Goal: Find contact information: Find contact information

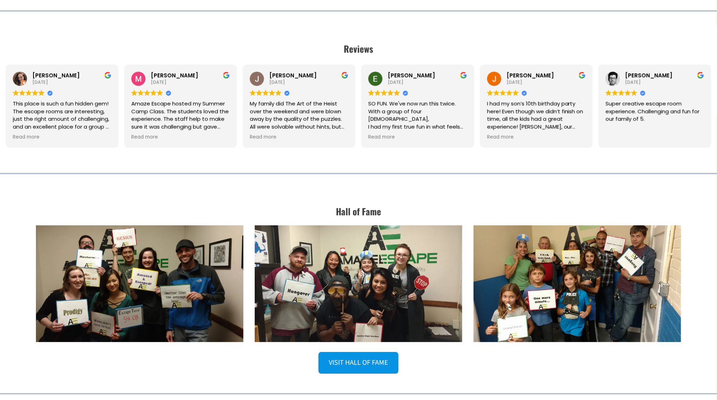
scroll to position [930, 0]
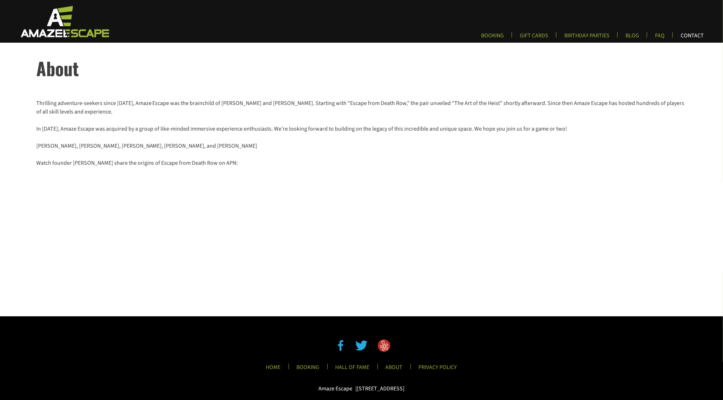
click at [701, 39] on link "CONTACT" at bounding box center [692, 38] width 34 height 12
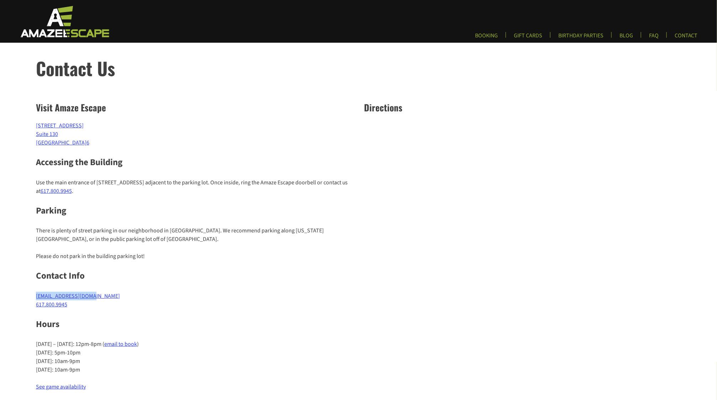
drag, startPoint x: 81, startPoint y: 219, endPoint x: 22, endPoint y: 210, distance: 59.7
click at [22, 210] on div "Visit Amaze Escape [STREET_ADDRESS] Accessing the Building Use the main entranc…" at bounding box center [358, 246] width 717 height 306
copy link "[EMAIL_ADDRESS][DOMAIN_NAME]"
